Goal: Use online tool/utility

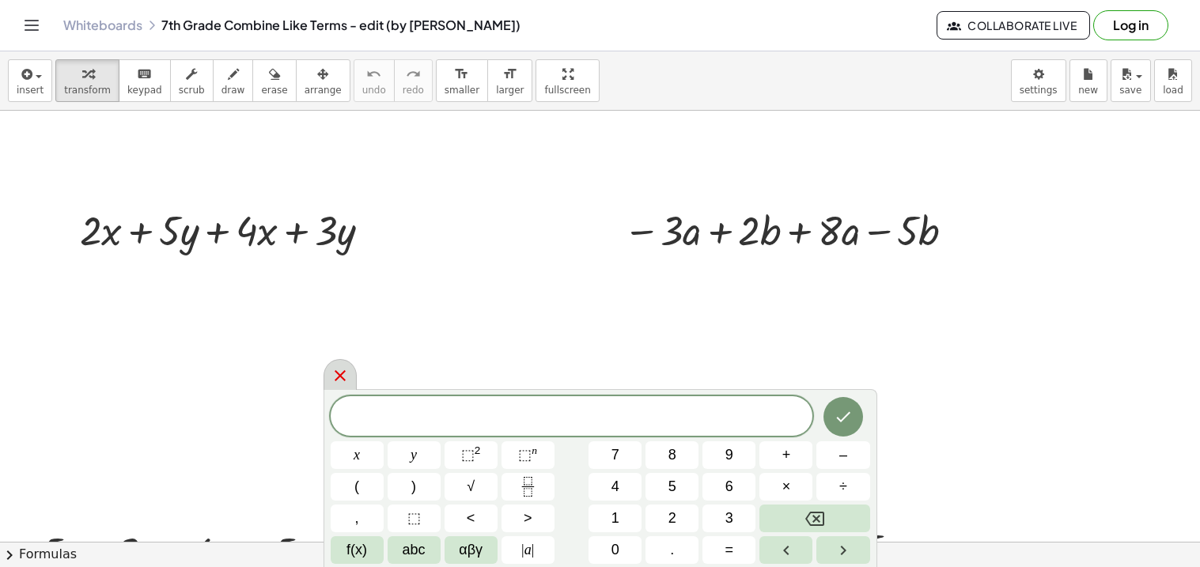
click at [342, 370] on icon at bounding box center [340, 375] width 19 height 19
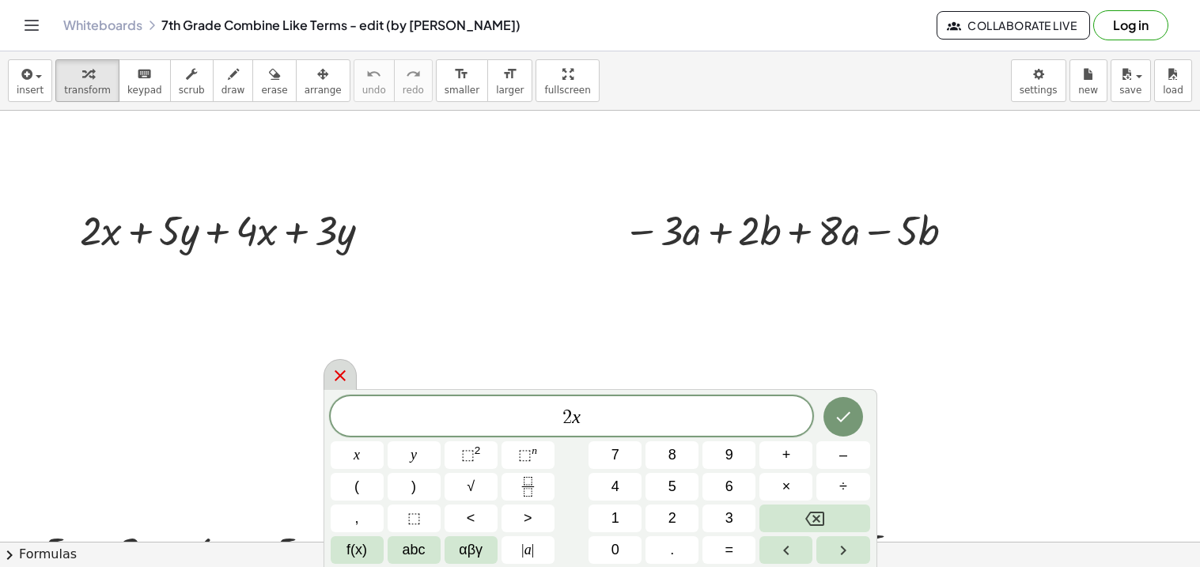
click at [339, 378] on icon at bounding box center [340, 375] width 19 height 19
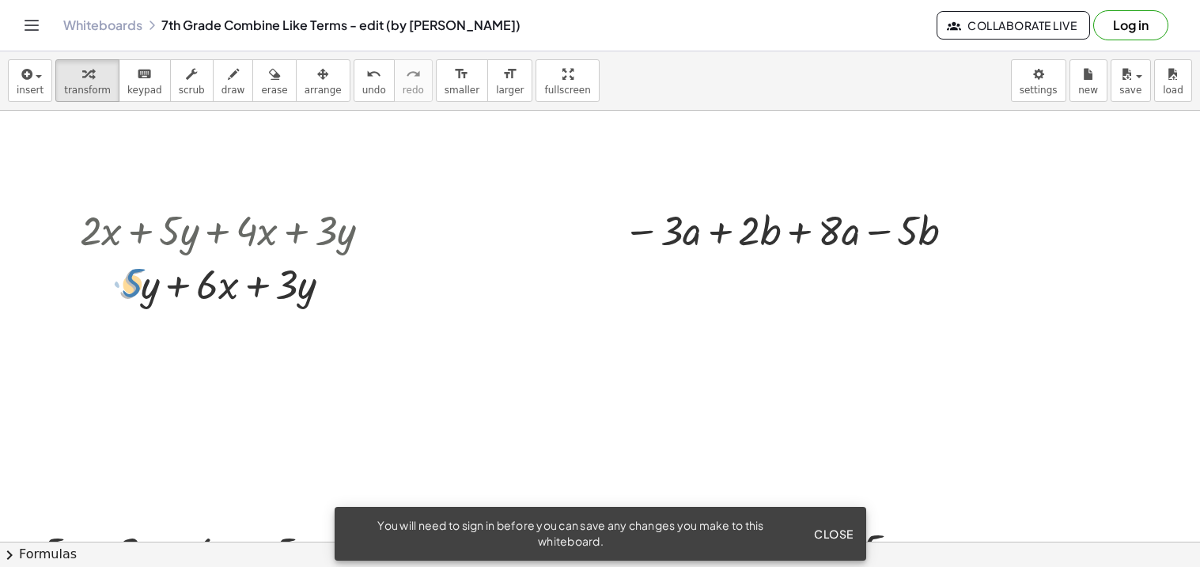
click at [140, 282] on div at bounding box center [231, 283] width 319 height 54
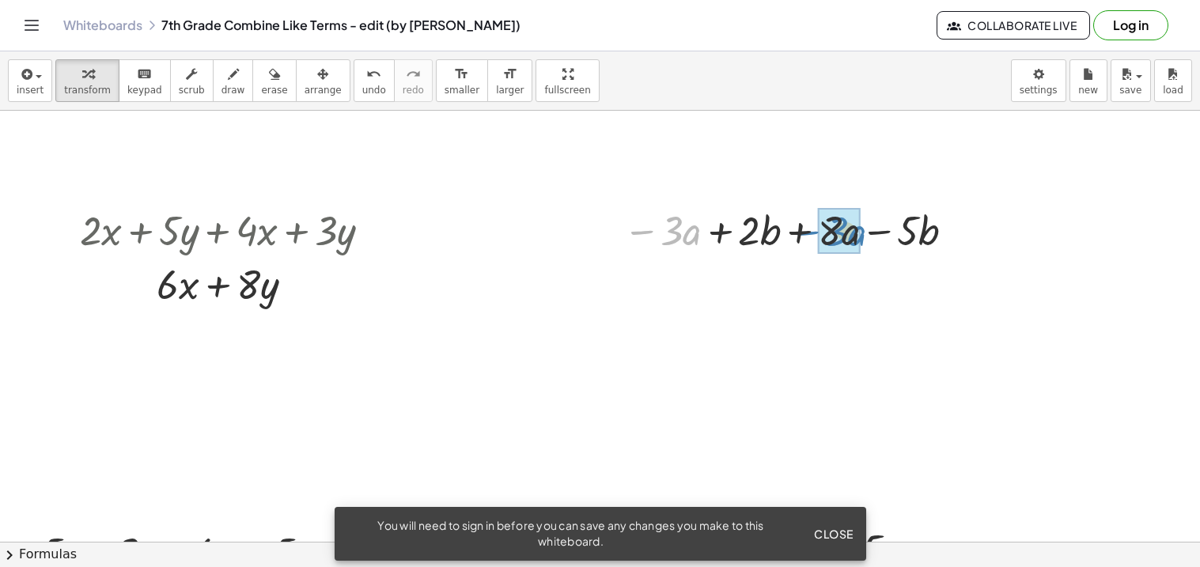
drag, startPoint x: 672, startPoint y: 230, endPoint x: 837, endPoint y: 230, distance: 165.3
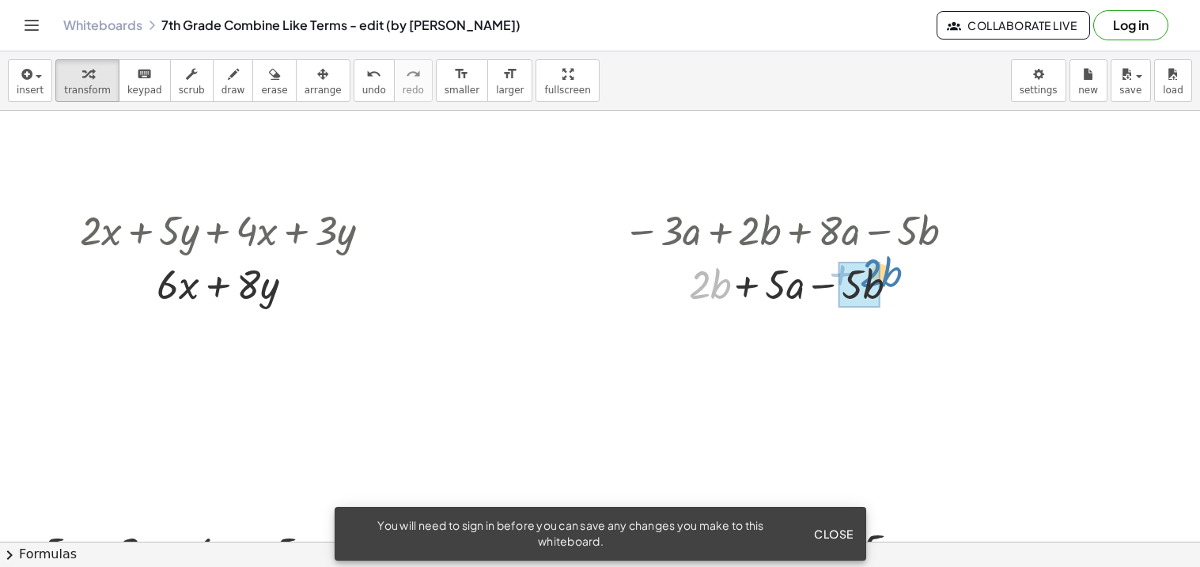
drag, startPoint x: 709, startPoint y: 288, endPoint x: 880, endPoint y: 278, distance: 171.1
click at [880, 278] on div at bounding box center [785, 283] width 346 height 54
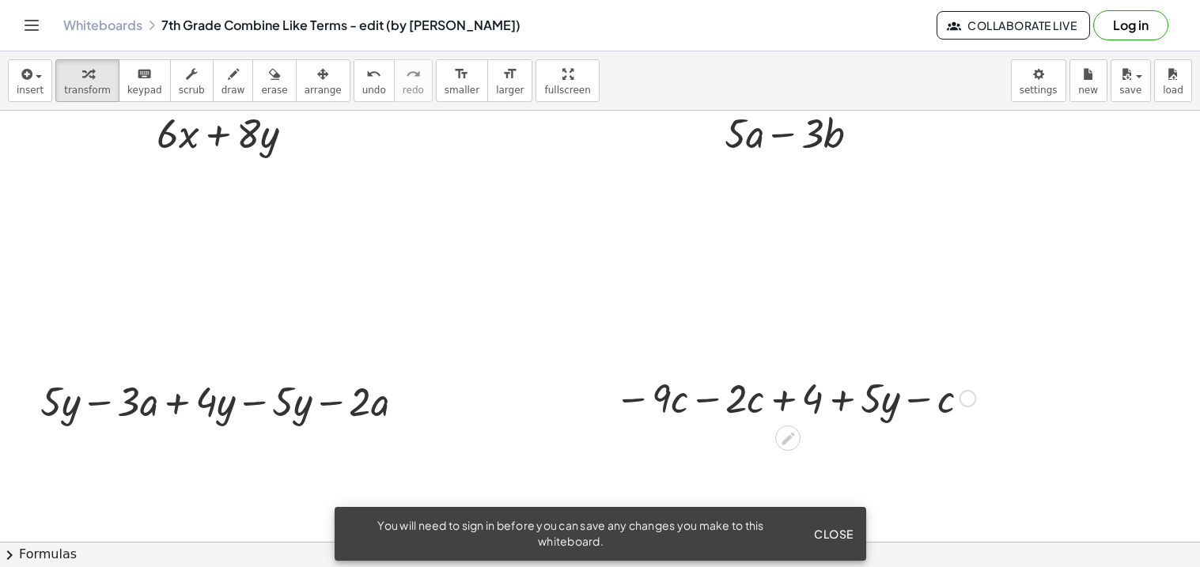
scroll to position [161, 0]
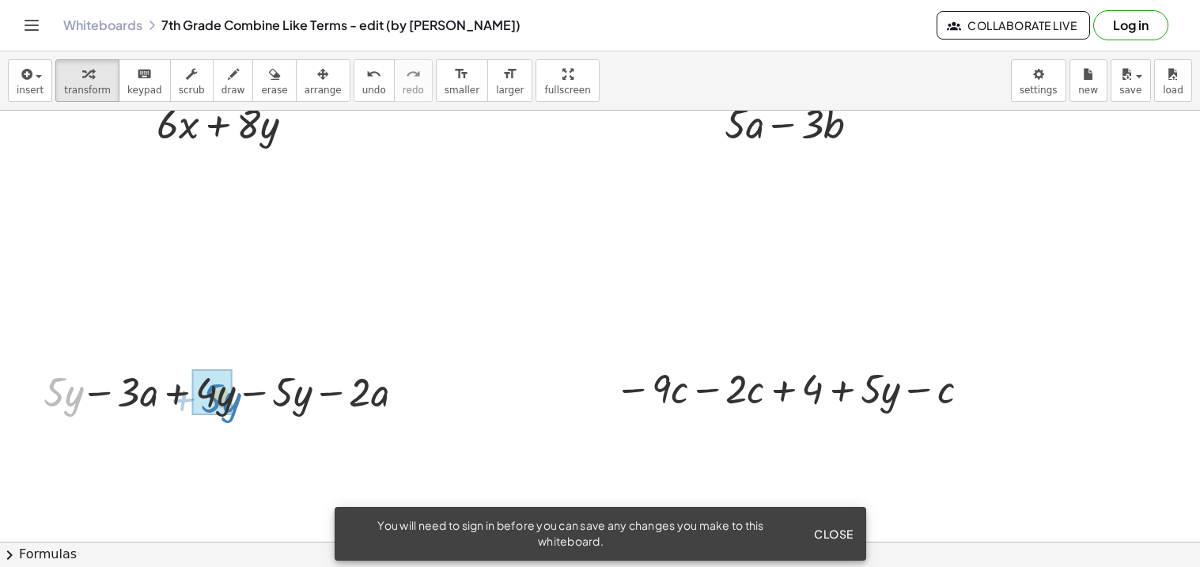
drag, startPoint x: 52, startPoint y: 390, endPoint x: 203, endPoint y: 416, distance: 153.3
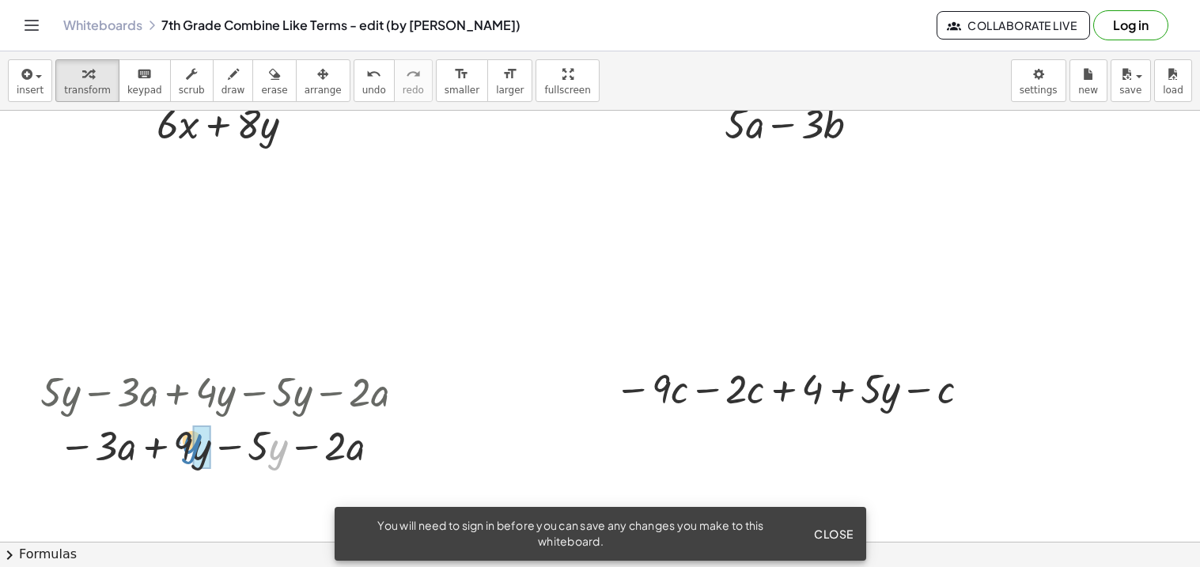
drag, startPoint x: 274, startPoint y: 463, endPoint x: 190, endPoint y: 458, distance: 84.7
click at [190, 458] on div at bounding box center [228, 445] width 392 height 54
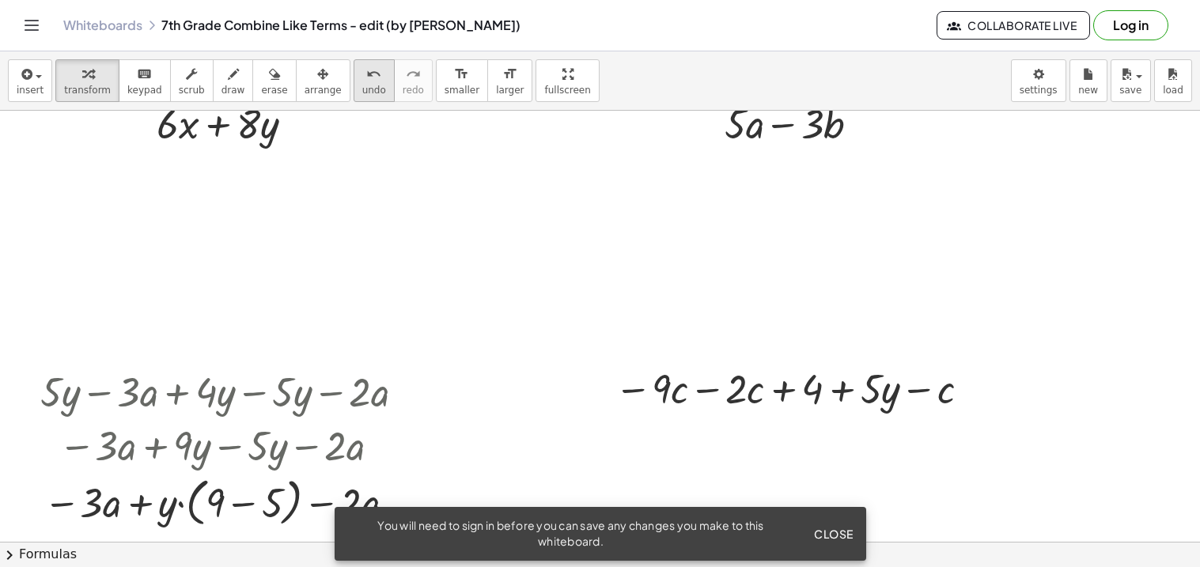
click at [362, 85] on span "undo" at bounding box center [374, 90] width 24 height 11
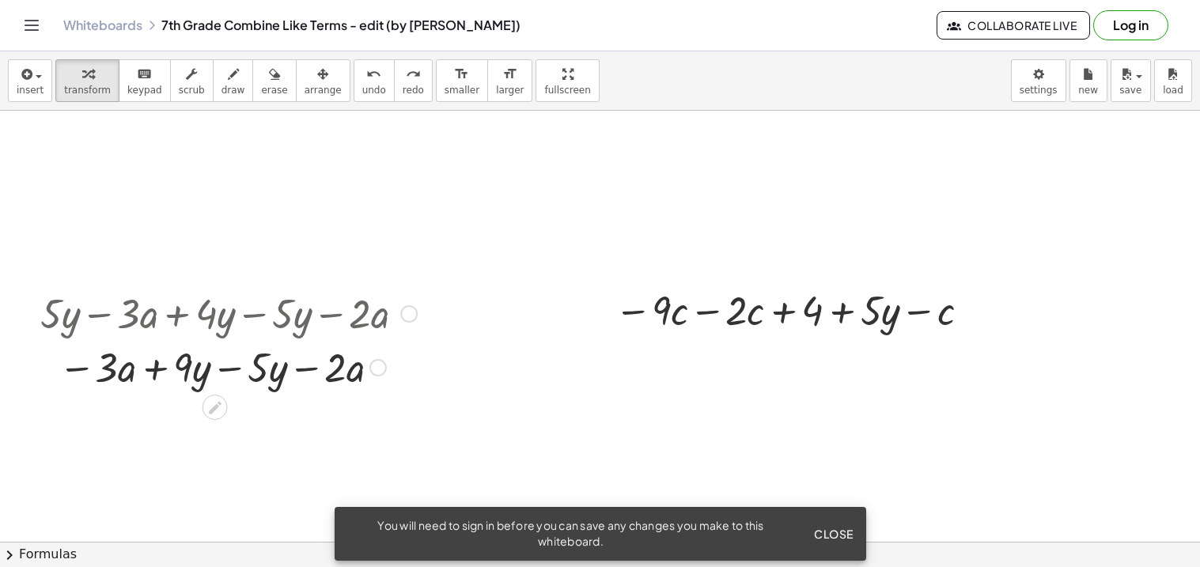
scroll to position [240, 0]
drag, startPoint x: 258, startPoint y: 365, endPoint x: 171, endPoint y: 365, distance: 87.0
click at [171, 365] on div at bounding box center [228, 365] width 362 height 54
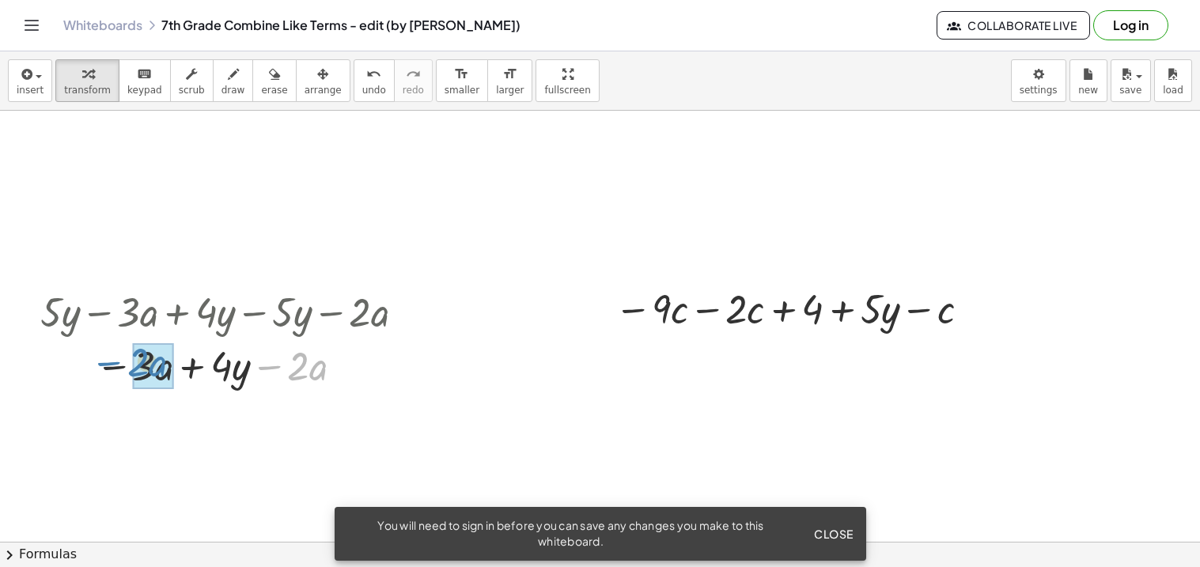
drag, startPoint x: 300, startPoint y: 365, endPoint x: 140, endPoint y: 361, distance: 160.6
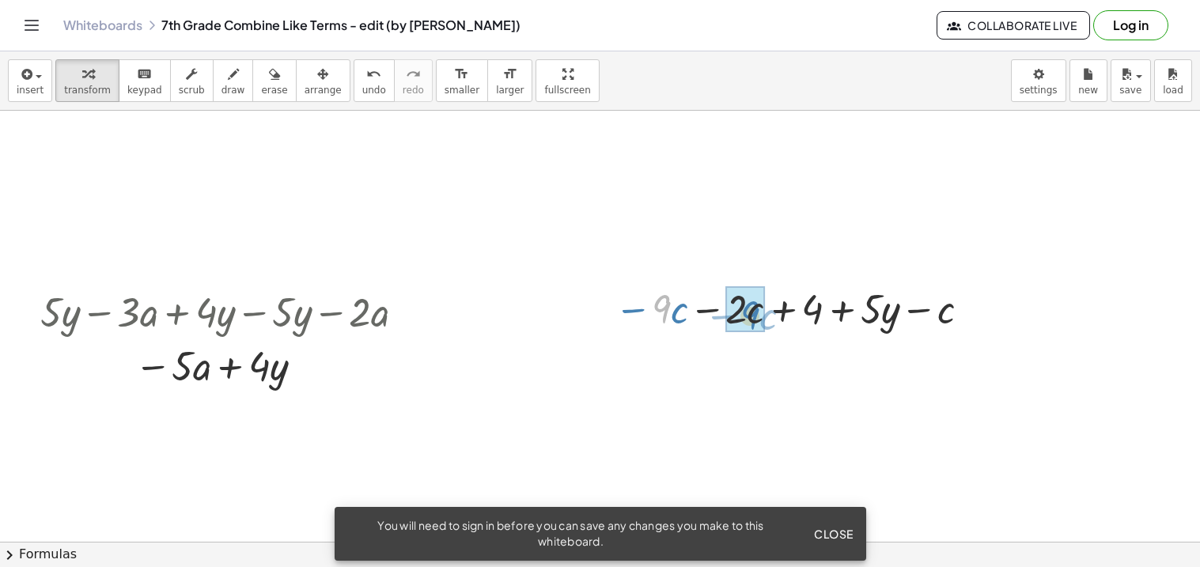
drag, startPoint x: 663, startPoint y: 310, endPoint x: 752, endPoint y: 316, distance: 88.8
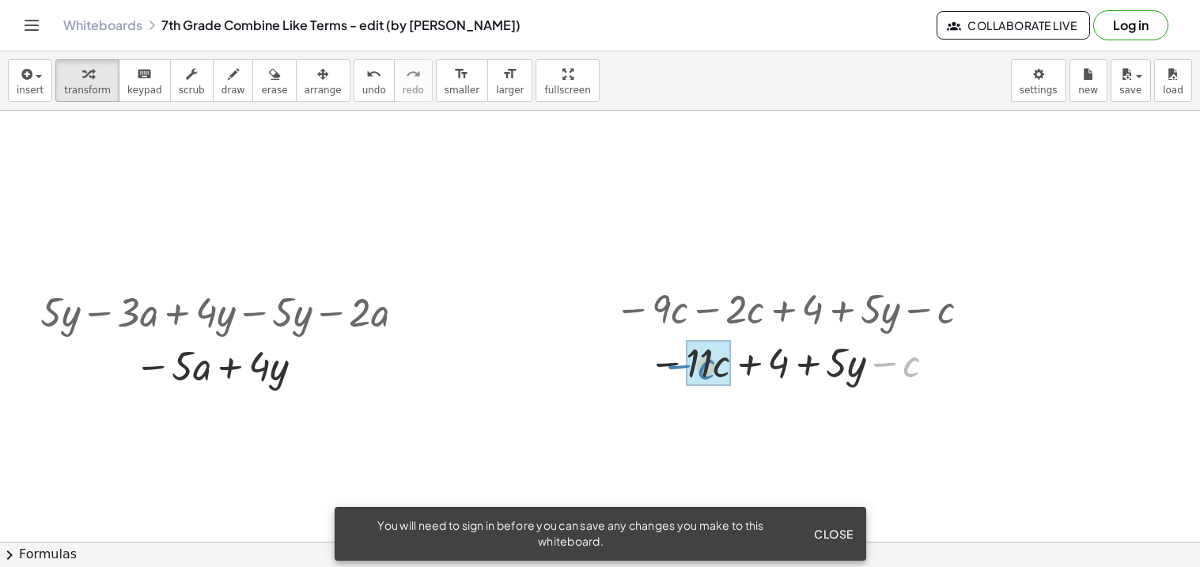
drag, startPoint x: 913, startPoint y: 363, endPoint x: 707, endPoint y: 365, distance: 205.6
drag, startPoint x: 805, startPoint y: 353, endPoint x: 865, endPoint y: 350, distance: 60.2
click at [865, 350] on div at bounding box center [794, 361] width 376 height 54
drag, startPoint x: 810, startPoint y: 361, endPoint x: 742, endPoint y: 372, distance: 68.0
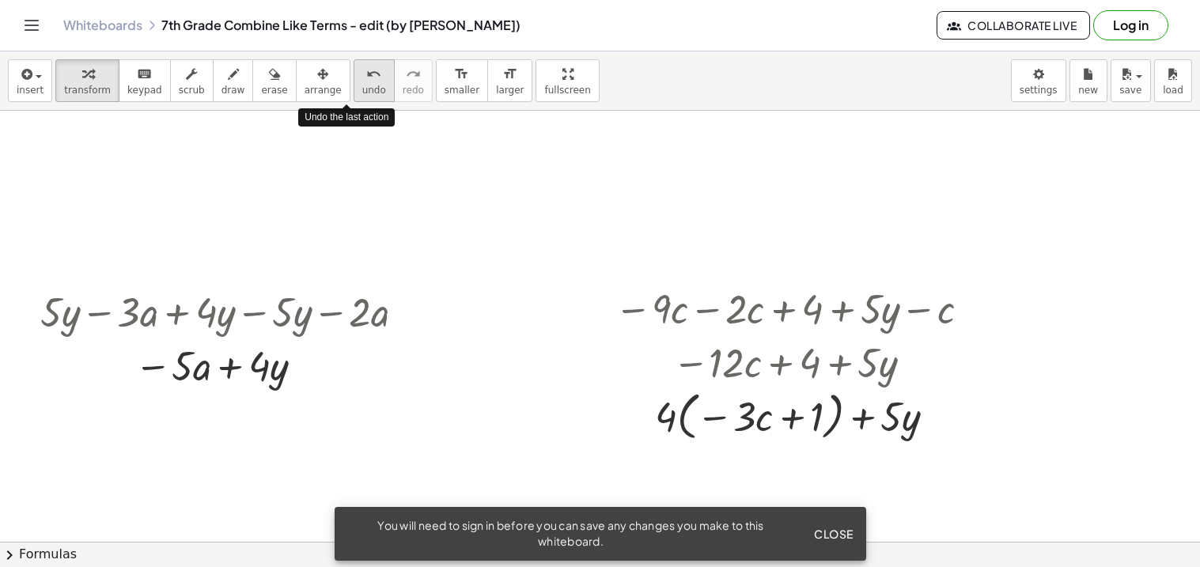
click at [366, 80] on icon "undo" at bounding box center [373, 74] width 15 height 19
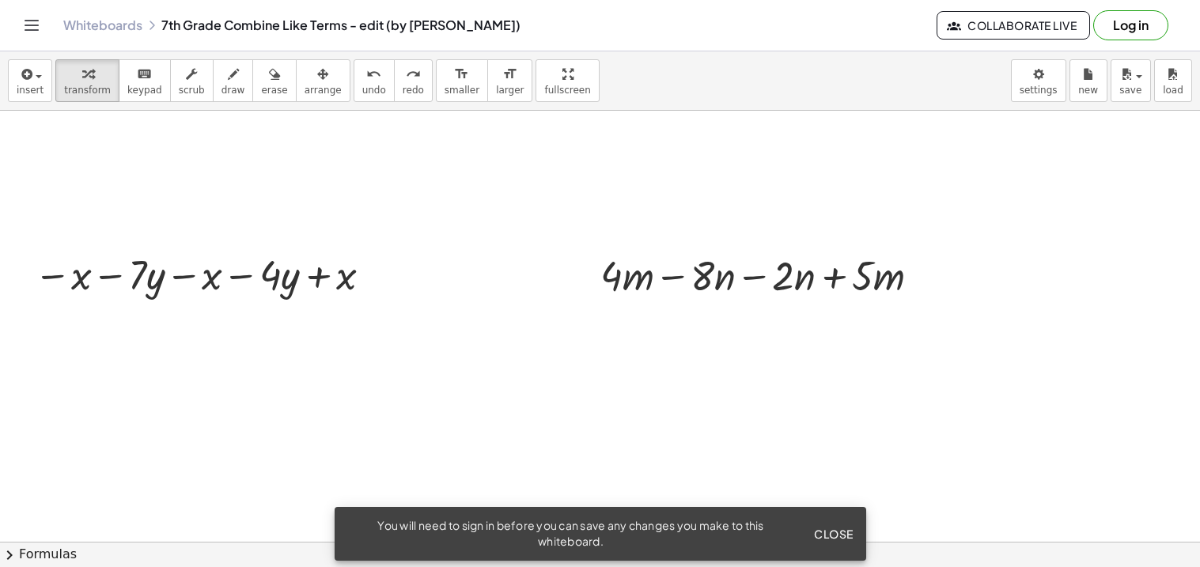
scroll to position [734, 0]
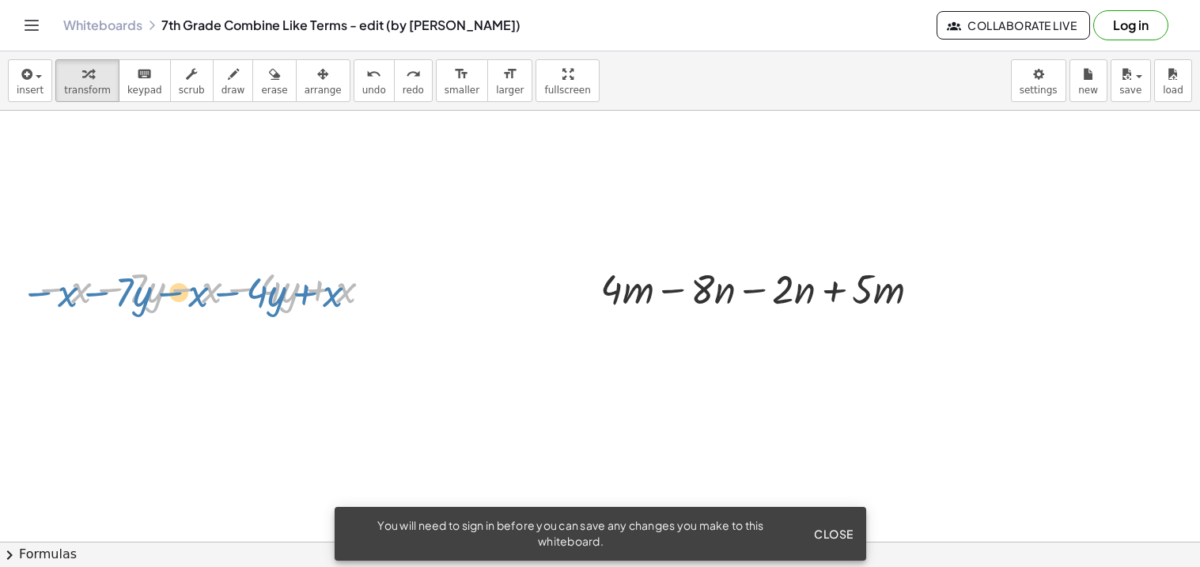
drag, startPoint x: 82, startPoint y: 284, endPoint x: 69, endPoint y: 288, distance: 14.0
click at [69, 288] on div at bounding box center [206, 287] width 360 height 54
drag, startPoint x: 74, startPoint y: 289, endPoint x: 84, endPoint y: 293, distance: 10.3
click at [84, 293] on div at bounding box center [206, 287] width 360 height 54
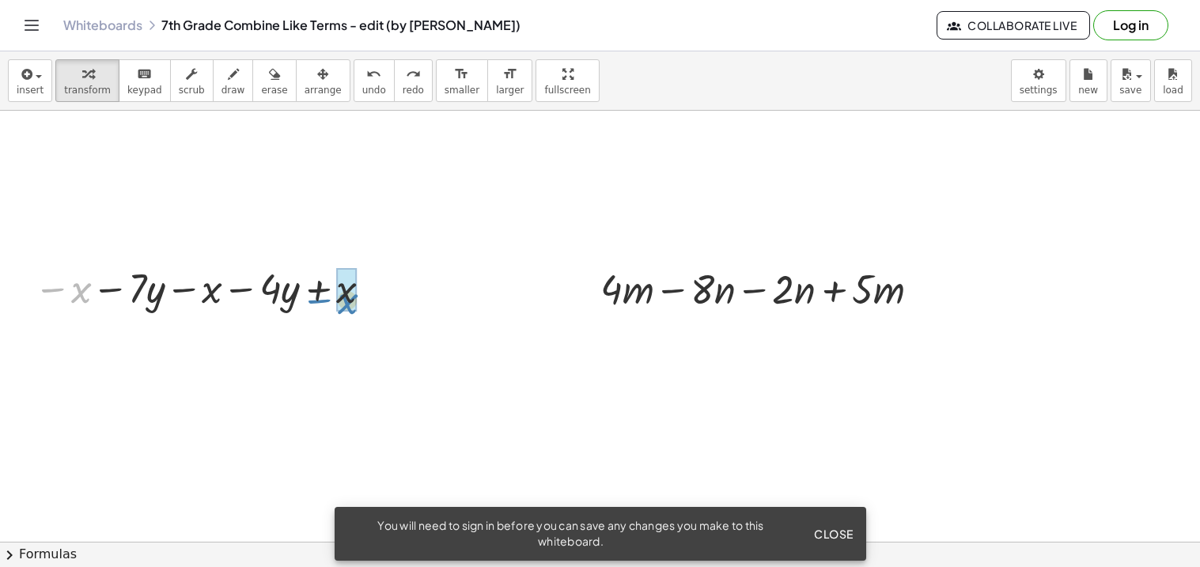
drag, startPoint x: 78, startPoint y: 293, endPoint x: 342, endPoint y: 304, distance: 263.5
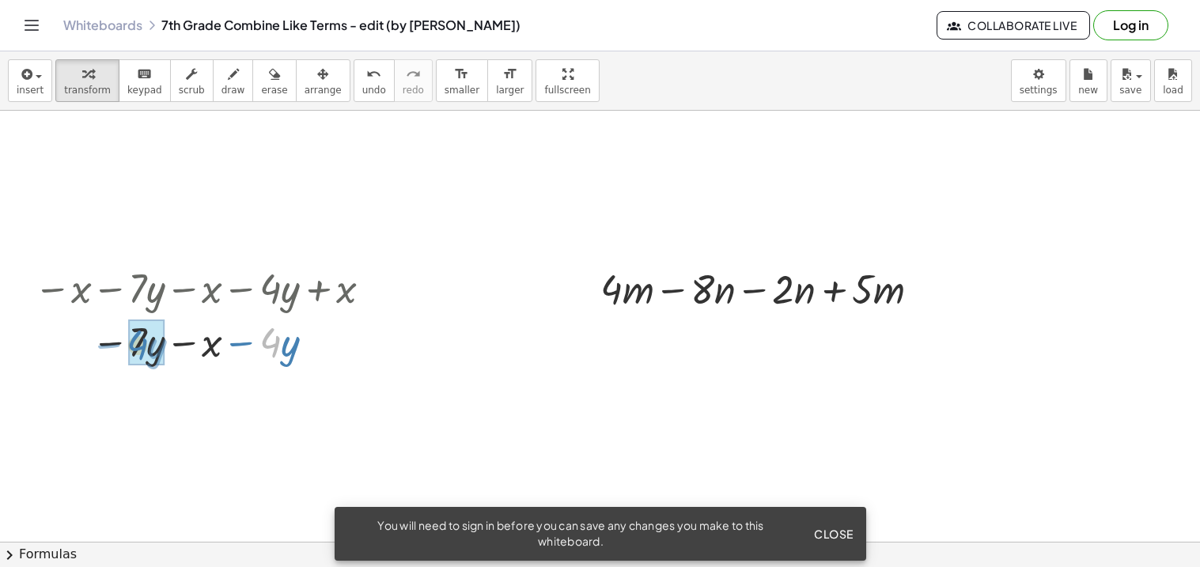
drag, startPoint x: 277, startPoint y: 340, endPoint x: 143, endPoint y: 342, distance: 133.6
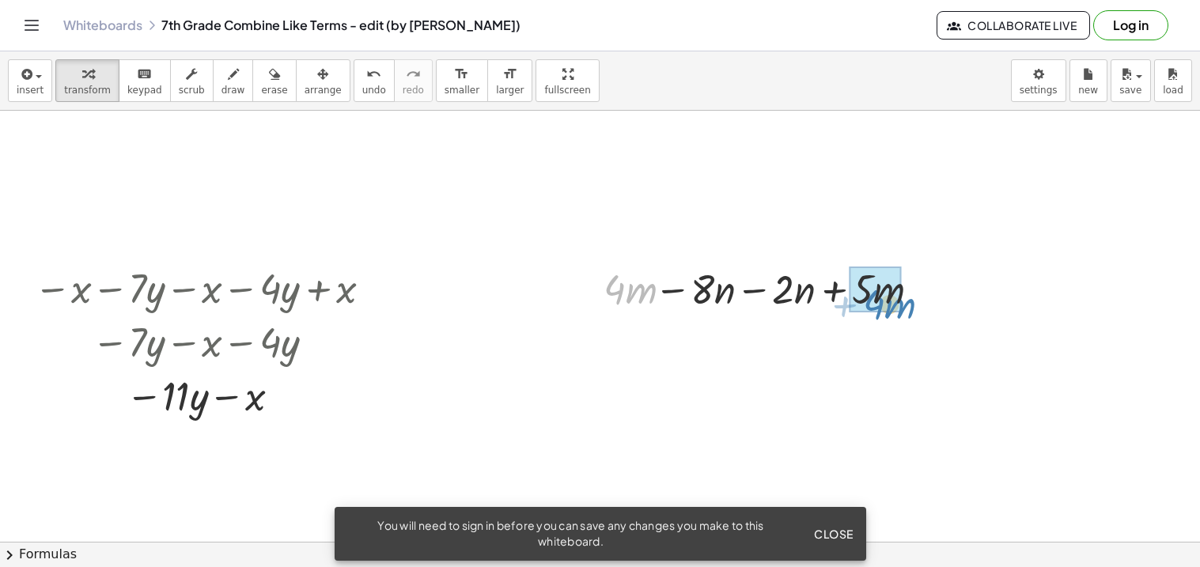
drag, startPoint x: 615, startPoint y: 286, endPoint x: 874, endPoint y: 301, distance: 259.0
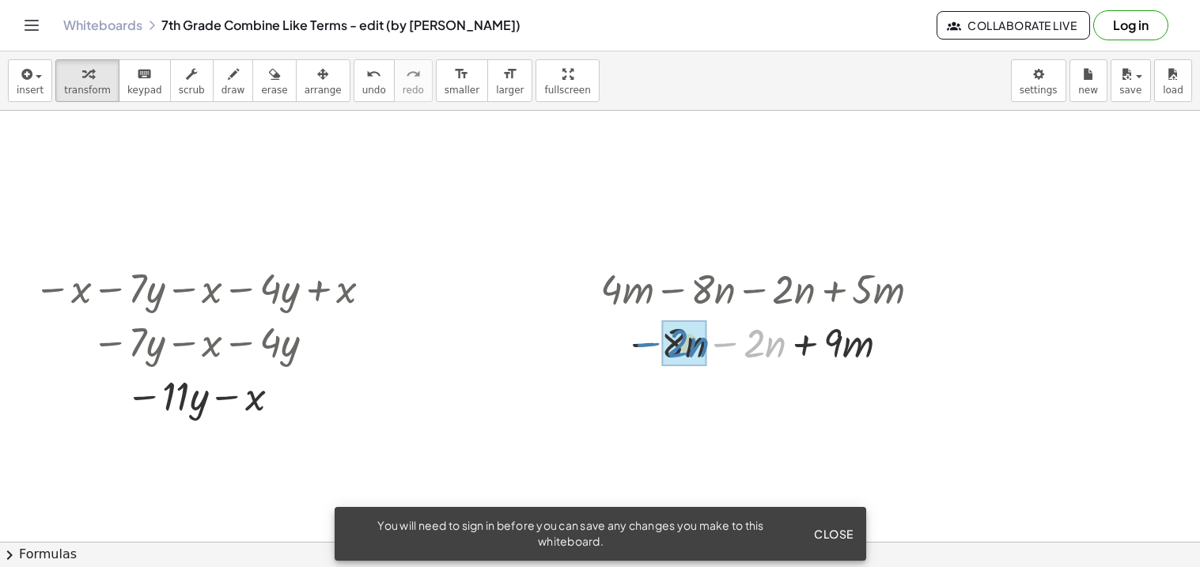
drag, startPoint x: 757, startPoint y: 346, endPoint x: 680, endPoint y: 346, distance: 76.7
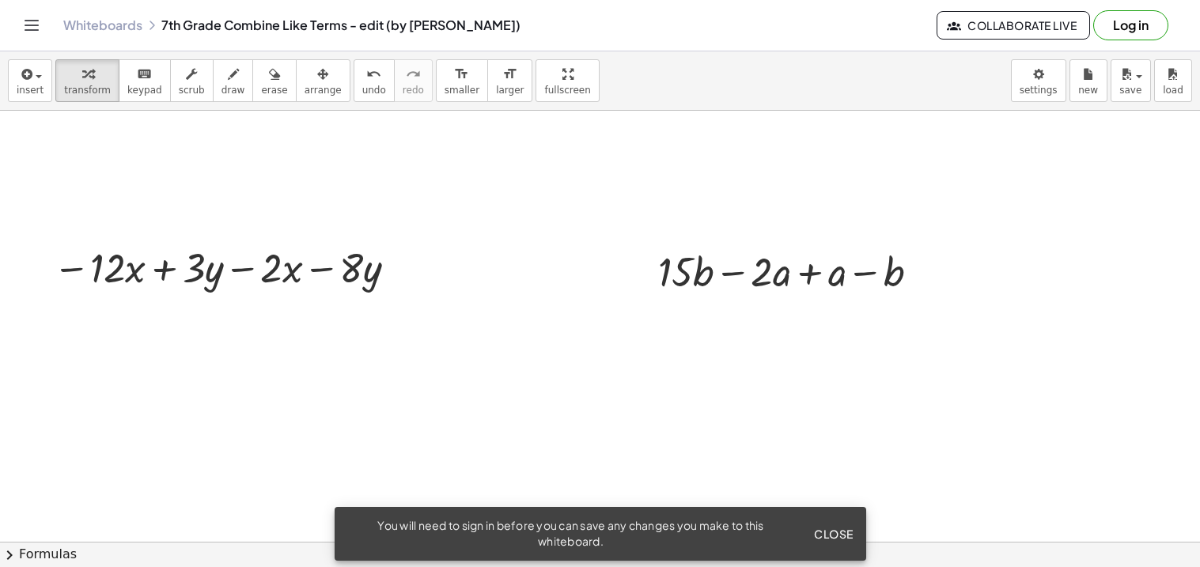
scroll to position [1113, 0]
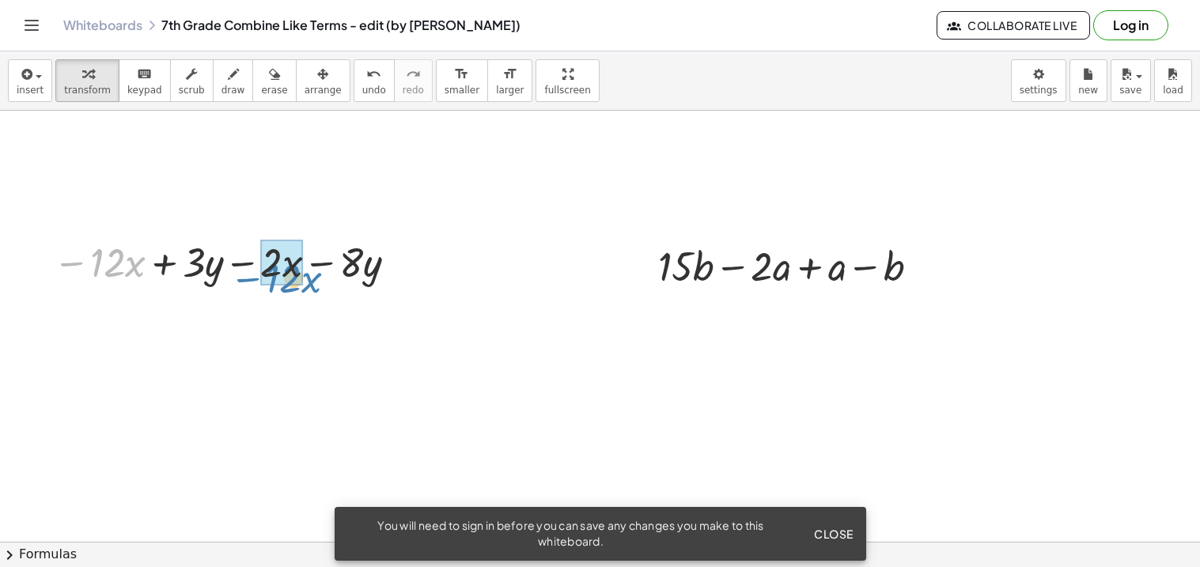
drag, startPoint x: 95, startPoint y: 266, endPoint x: 266, endPoint y: 274, distance: 171.8
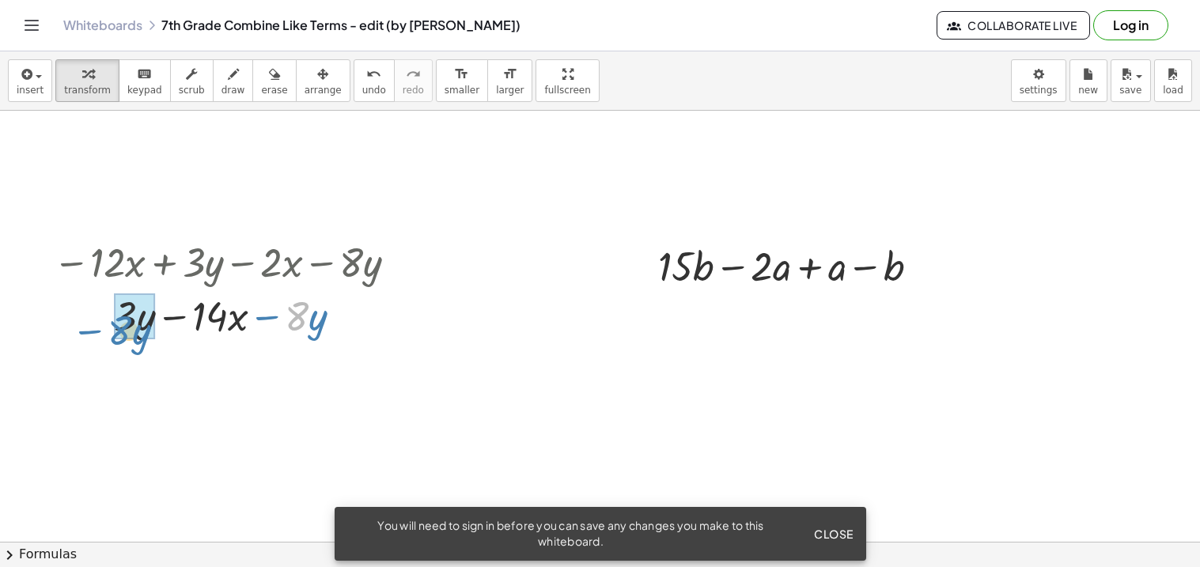
drag, startPoint x: 295, startPoint y: 320, endPoint x: 119, endPoint y: 334, distance: 176.9
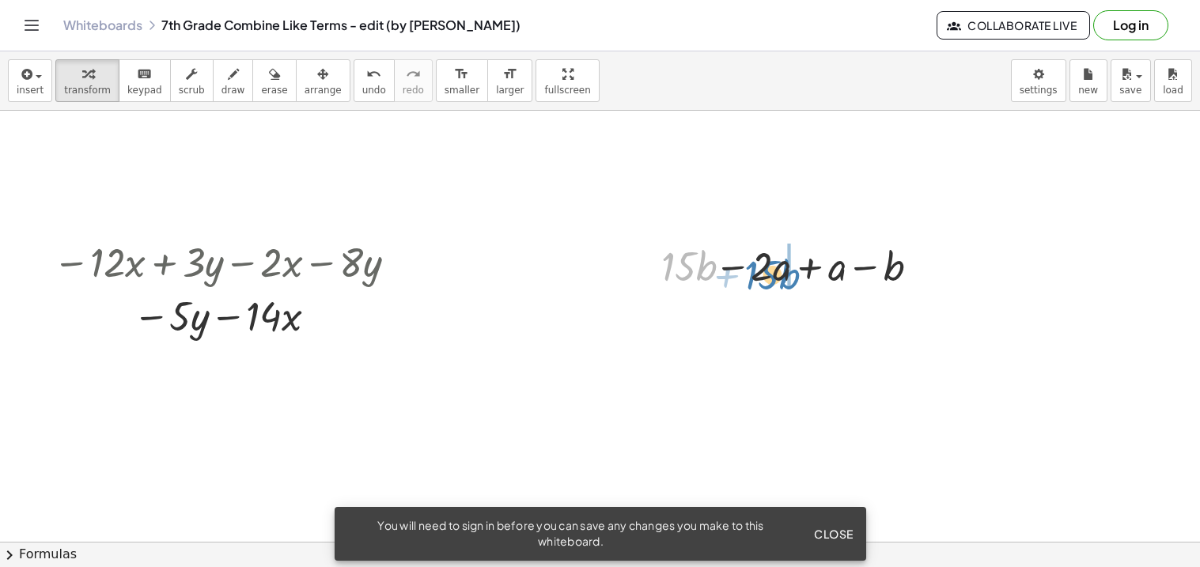
drag, startPoint x: 674, startPoint y: 274, endPoint x: 758, endPoint y: 283, distance: 84.3
click at [758, 283] on div at bounding box center [788, 265] width 283 height 54
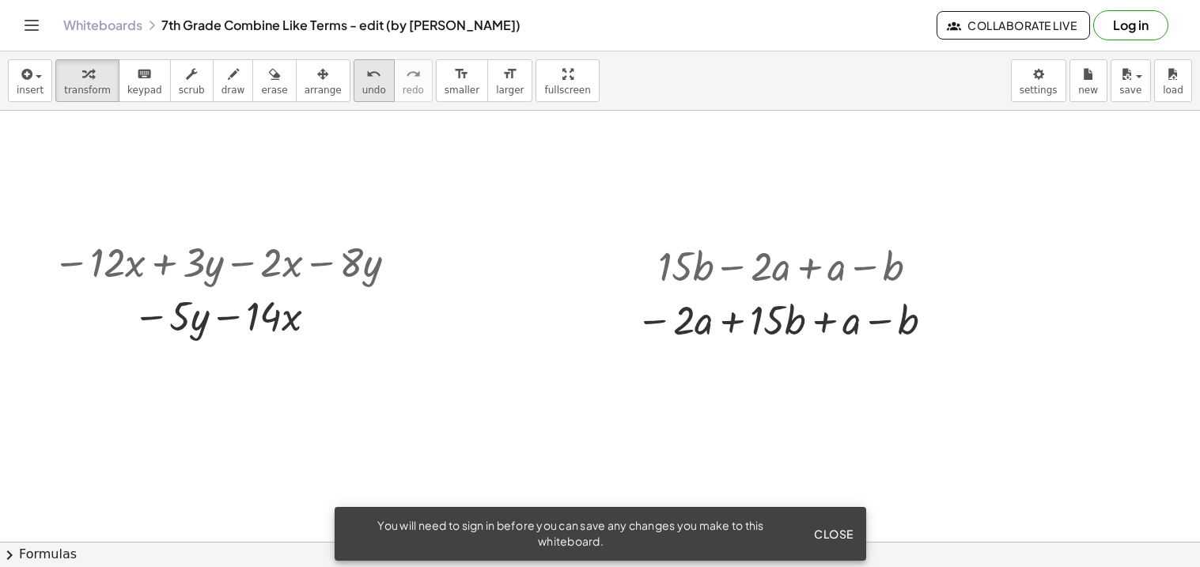
click at [366, 74] on icon "undo" at bounding box center [373, 74] width 15 height 19
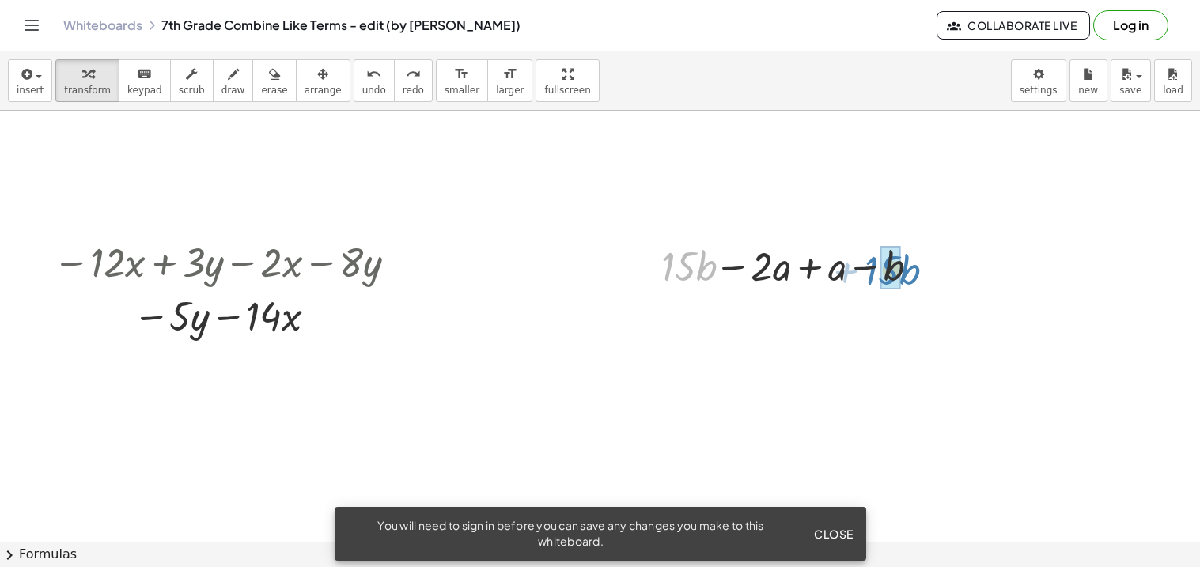
drag, startPoint x: 679, startPoint y: 261, endPoint x: 883, endPoint y: 265, distance: 204.0
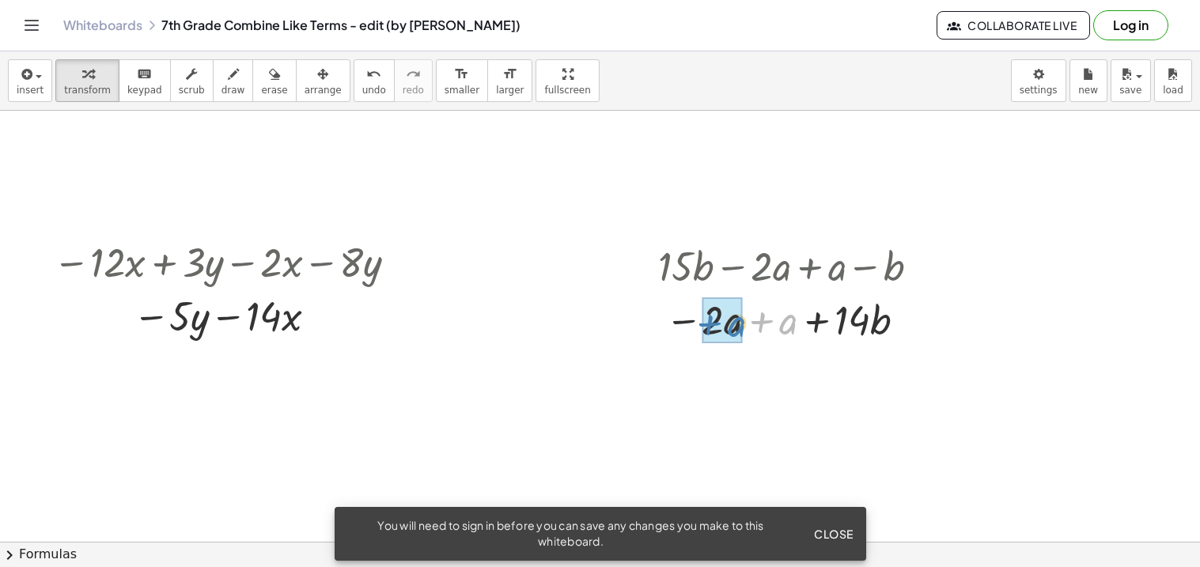
drag, startPoint x: 784, startPoint y: 326, endPoint x: 731, endPoint y: 331, distance: 54.0
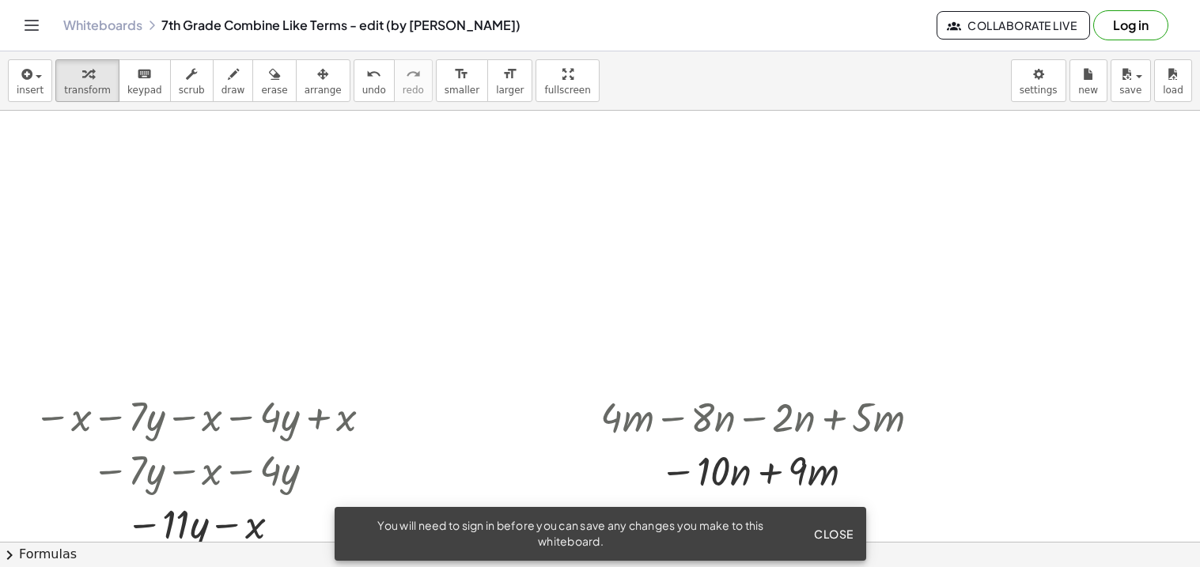
scroll to position [0, 0]
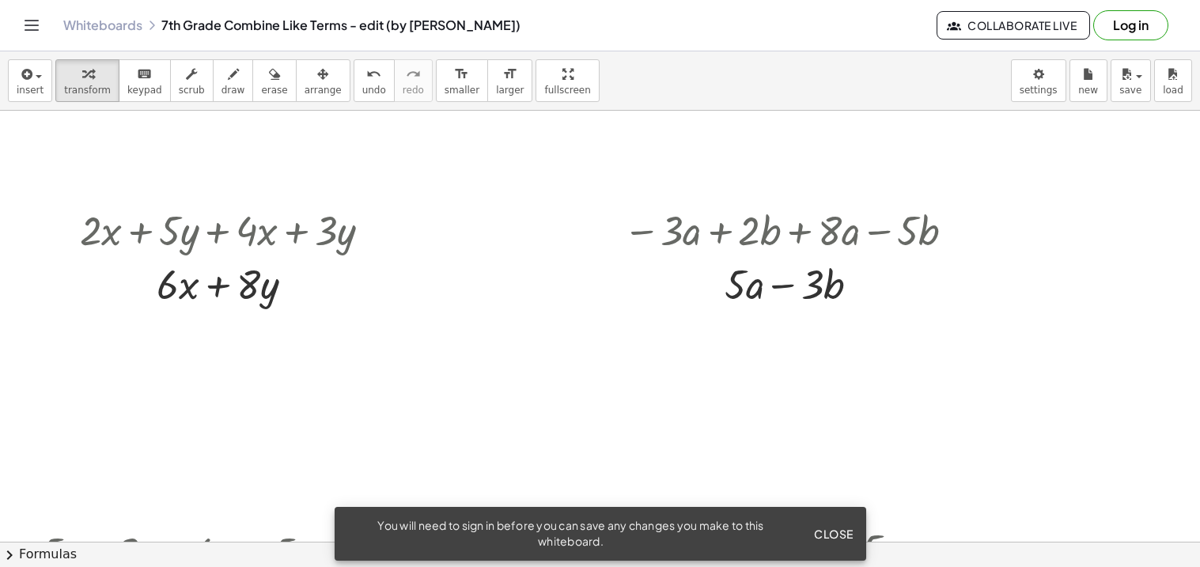
click at [836, 532] on span "Close" at bounding box center [834, 534] width 40 height 14
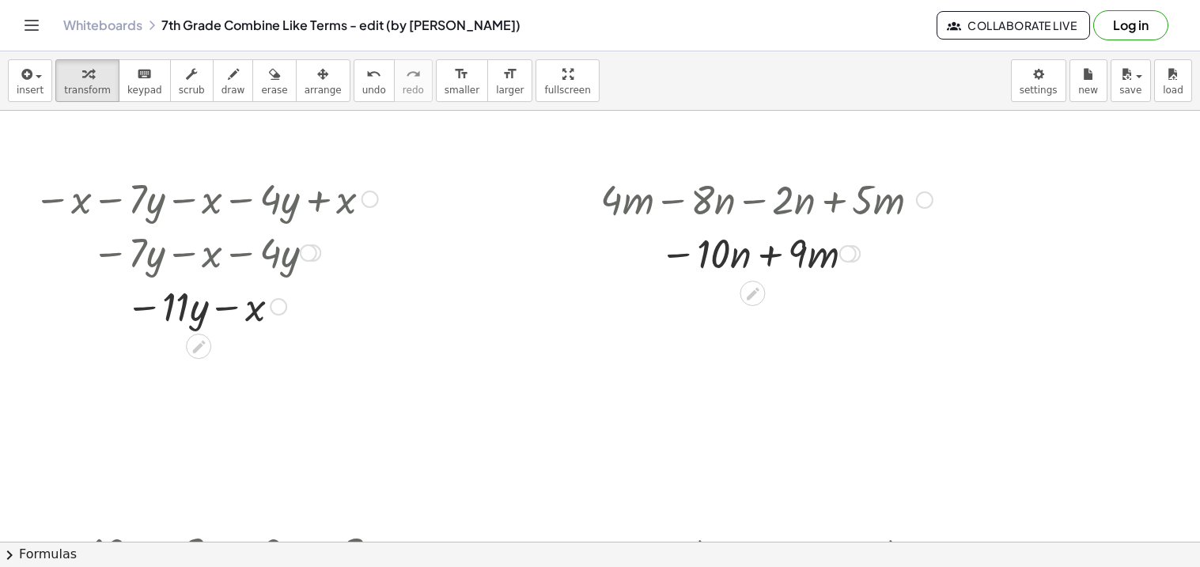
scroll to position [836, 0]
